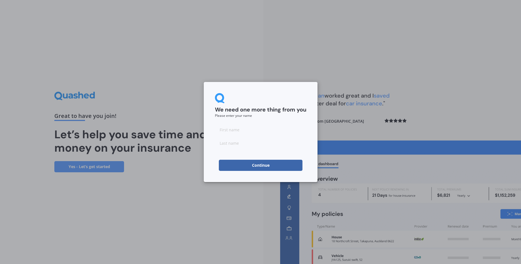
click at [247, 128] on input at bounding box center [260, 129] width 91 height 11
type input "Lavinia"
type input "[PERSON_NAME]"
click at [237, 163] on button "Continue" at bounding box center [261, 165] width 84 height 11
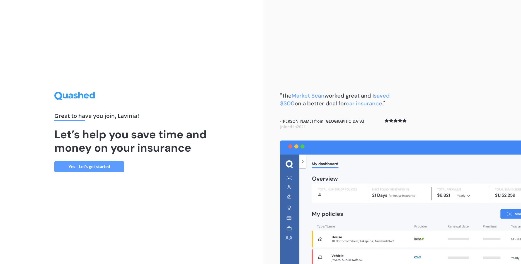
click at [90, 167] on link "Yes - Let’s get started" at bounding box center [89, 166] width 70 height 11
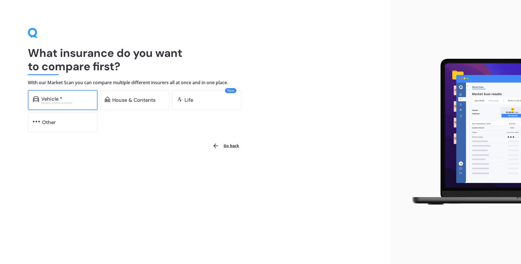
click at [58, 100] on div "Vehicle *" at bounding box center [51, 99] width 21 height 6
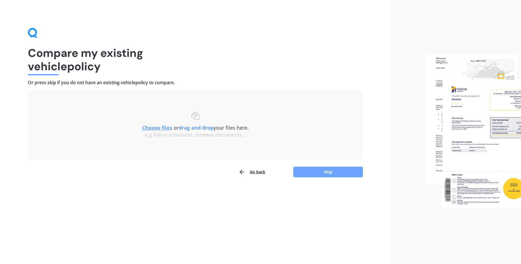
click at [329, 173] on button "Skip" at bounding box center [328, 172] width 70 height 11
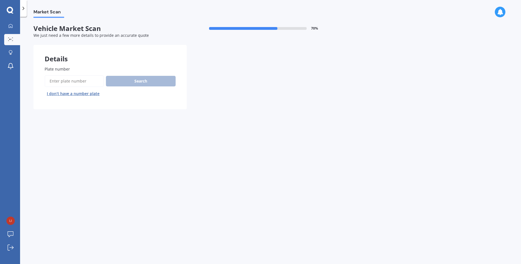
click at [84, 84] on input "Plate number" at bounding box center [74, 81] width 59 height 12
type input "ljk786"
click at [128, 81] on button "Search" at bounding box center [141, 81] width 70 height 11
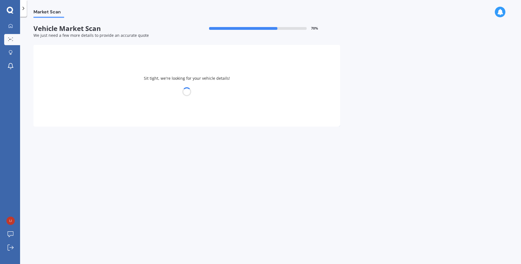
select select "HOLDEN"
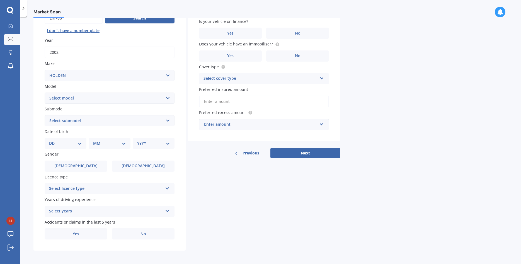
scroll to position [64, 0]
click at [49, 140] on select "DD 01 02 03 04 05 06 07 08 09 10 11 12 13 14 15 16 17 18 19 20 21 22 23 24 25 2…" at bounding box center [65, 143] width 33 height 6
select select "08"
click option "08" at bounding box center [0, 0] width 0 height 0
click at [95, 140] on select "MM 01 02 03 04 05 06 07 08 09 10 11 12" at bounding box center [110, 143] width 31 height 6
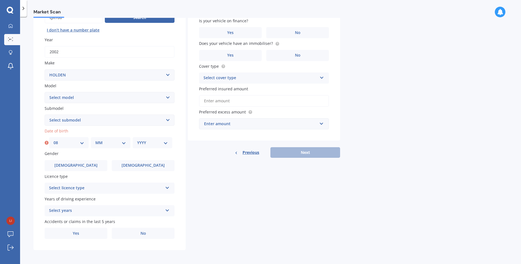
select select "02"
click option "02" at bounding box center [0, 0] width 0 height 0
click at [137, 140] on select "YYYY 2025 2024 2023 2022 2021 2020 2019 2018 2017 2016 2015 2014 2013 2012 2011…" at bounding box center [152, 143] width 31 height 6
select select "1976"
click option "1976" at bounding box center [0, 0] width 0 height 0
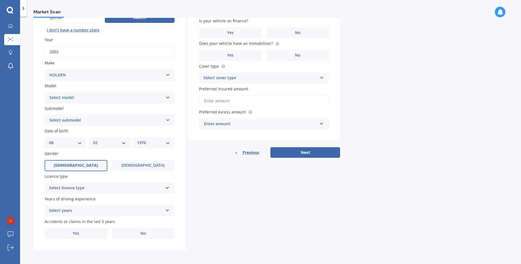
click at [77, 165] on span "[DEMOGRAPHIC_DATA]" at bounding box center [76, 165] width 44 height 5
click at [0, 0] on input "[DEMOGRAPHIC_DATA]" at bounding box center [0, 0] width 0 height 0
click at [166, 189] on icon at bounding box center [167, 187] width 5 height 4
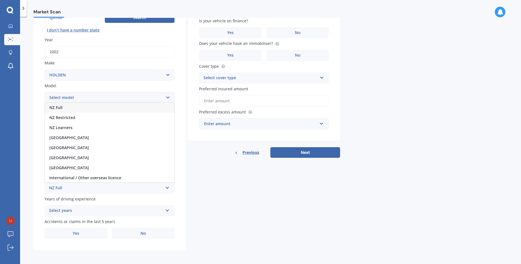
click at [90, 108] on div "NZ Full" at bounding box center [109, 108] width 129 height 10
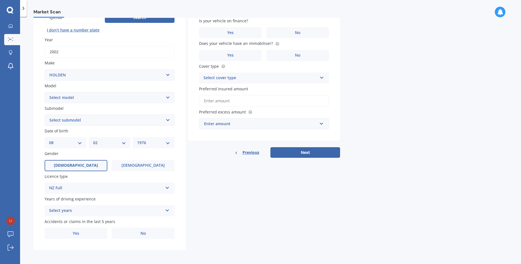
click at [167, 211] on icon at bounding box center [167, 210] width 5 height 4
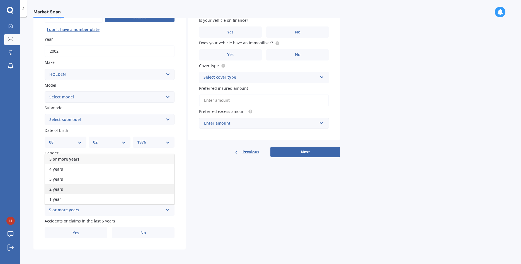
scroll to position [66, 0]
click at [82, 159] on div "5 or more years" at bounding box center [109, 159] width 129 height 10
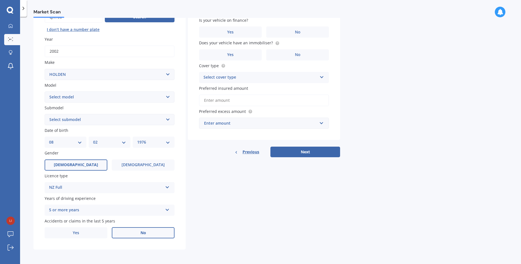
click at [134, 234] on label "No" at bounding box center [143, 232] width 63 height 11
click at [0, 0] on input "No" at bounding box center [0, 0] width 0 height 0
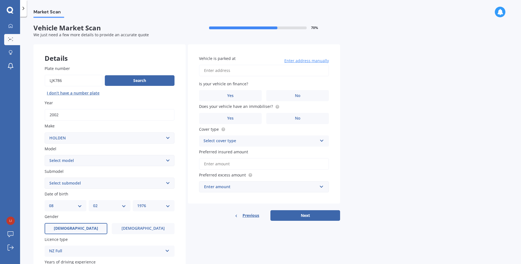
scroll to position [0, 0]
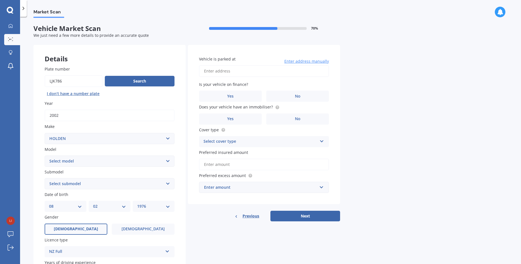
click at [221, 72] on input "Vehicle is parked at" at bounding box center [264, 71] width 130 height 12
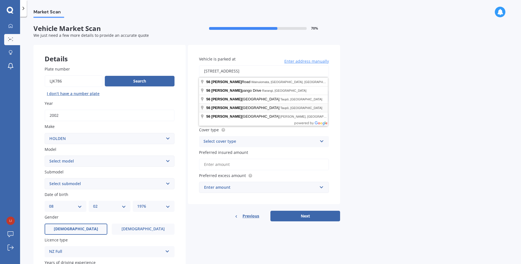
type input "[STREET_ADDRESS]"
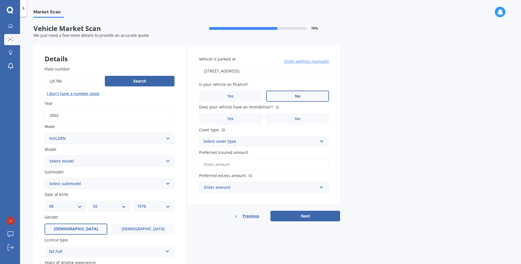
click at [294, 94] on label "No" at bounding box center [297, 96] width 63 height 11
click at [0, 0] on input "No" at bounding box center [0, 0] width 0 height 0
click at [288, 116] on label "No" at bounding box center [297, 119] width 63 height 11
click at [0, 0] on input "No" at bounding box center [0, 0] width 0 height 0
click at [320, 141] on icon at bounding box center [322, 140] width 5 height 4
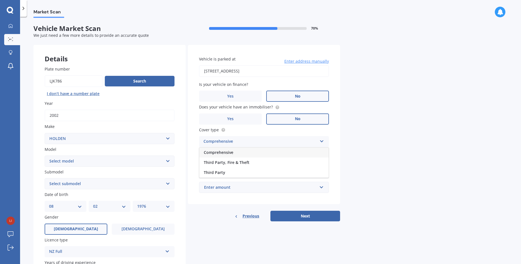
click at [231, 155] on span "Comprehensive" at bounding box center [219, 152] width 30 height 5
click at [236, 163] on input "Preferred insured amount" at bounding box center [264, 165] width 130 height 12
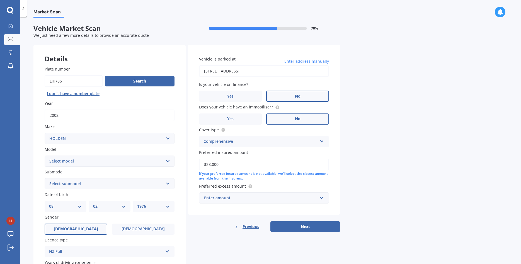
type input "$28,000"
click at [321, 199] on input "text" at bounding box center [262, 198] width 125 height 11
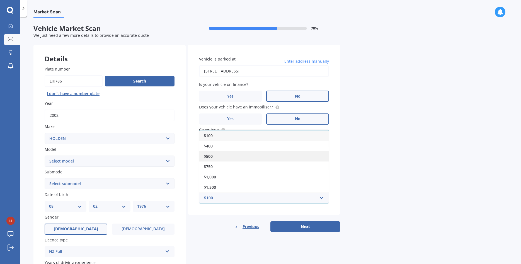
click at [215, 157] on div "$500" at bounding box center [263, 156] width 129 height 10
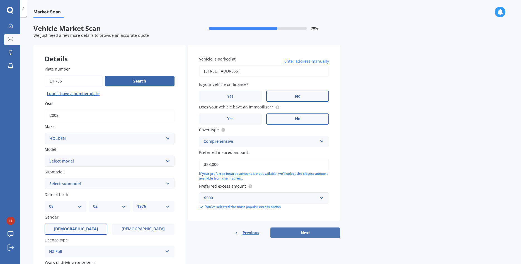
click at [294, 236] on button "Next" at bounding box center [306, 233] width 70 height 11
click at [45, 156] on select "Select model Acadia Adventra Apollo Astra Barina Belmont Berlina [GEOGRAPHIC_DA…" at bounding box center [110, 161] width 130 height 11
select select "HSV MALOO"
click option "HSV Maloo" at bounding box center [0, 0] width 0 height 0
click at [45, 178] on select "Select submodel 5.0 Litre V8 Utility 5.7 Litre V8 Utility R8 6.0 Litre V8 Utili…" at bounding box center [110, 183] width 130 height 11
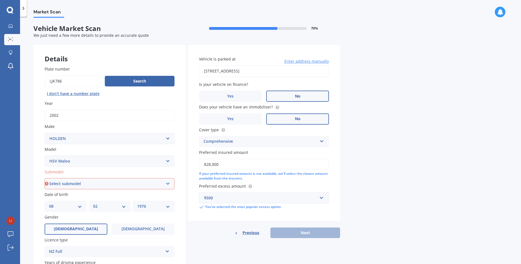
select select "5.7 LITRE V8 UTILITY"
click option "5.7 Litre V8 Utility" at bounding box center [0, 0] width 0 height 0
click at [301, 238] on button "Next" at bounding box center [306, 233] width 70 height 11
select select "08"
select select "02"
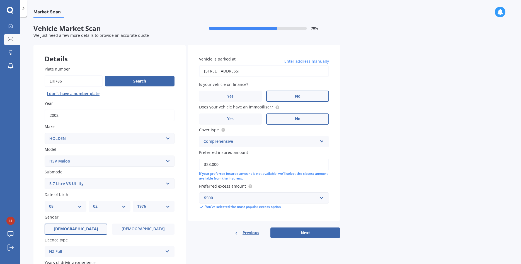
select select "1976"
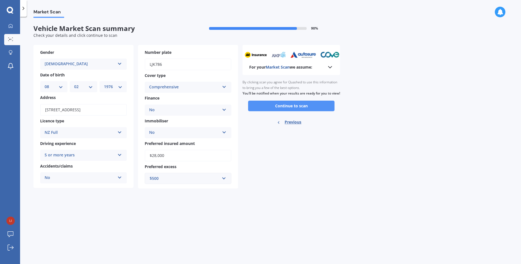
click at [292, 111] on button "Continue to scan" at bounding box center [291, 106] width 86 height 11
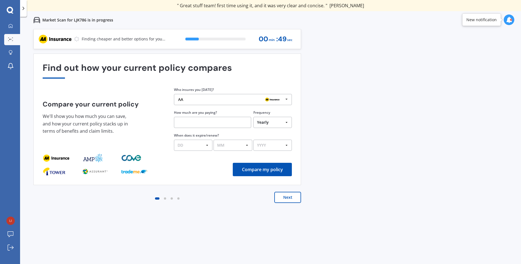
click at [286, 198] on button "Next" at bounding box center [287, 197] width 27 height 11
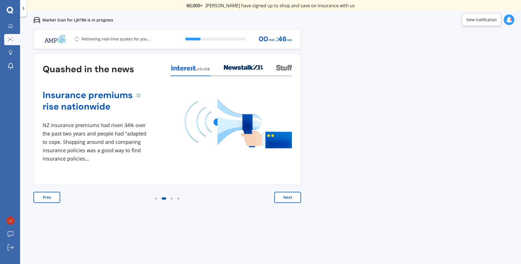
click at [288, 198] on button "Next" at bounding box center [287, 197] width 27 height 11
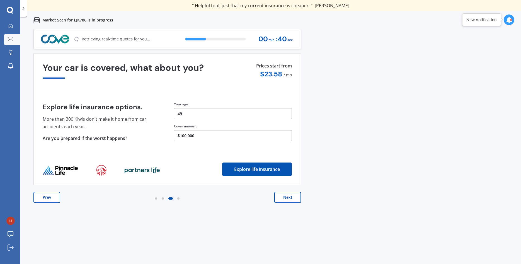
click at [288, 198] on button "Next" at bounding box center [287, 197] width 27 height 11
